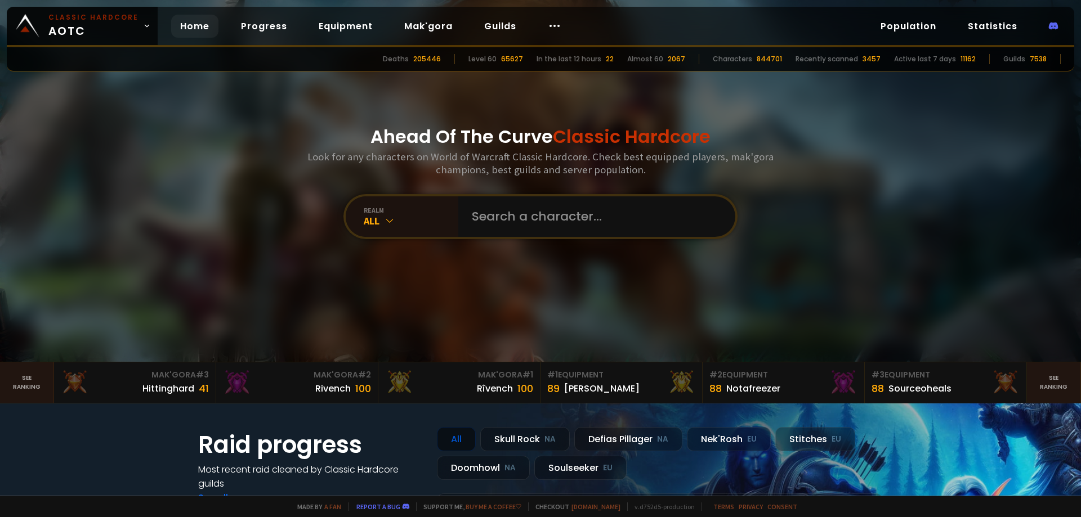
click at [531, 217] on input "text" at bounding box center [593, 216] width 257 height 41
type input "soberana"
click at [517, 198] on input "text" at bounding box center [593, 216] width 257 height 41
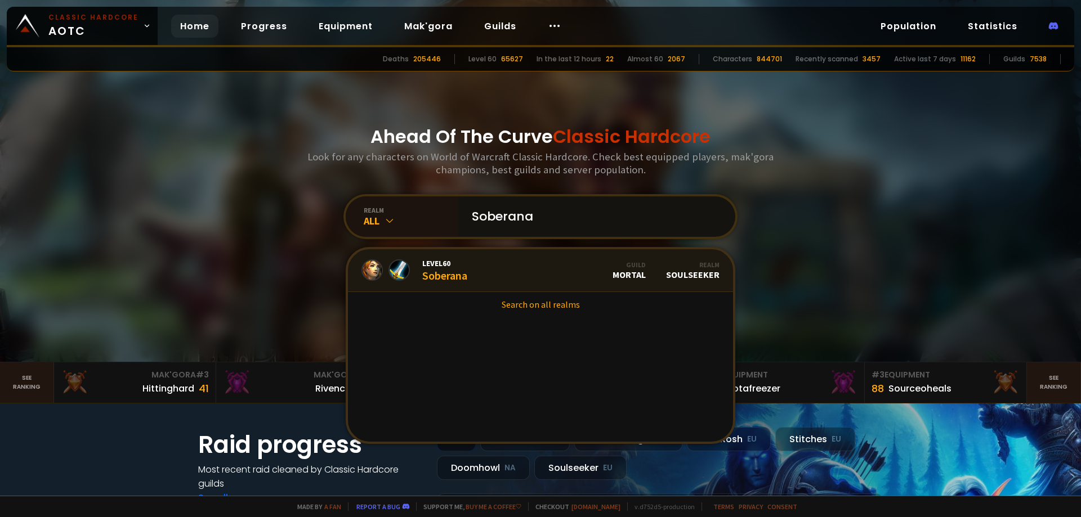
type input "Soberana"
click at [481, 278] on link "Level 60 Soberana Guild Mortal Realm Soulseeker" at bounding box center [540, 270] width 385 height 43
